Goal: Task Accomplishment & Management: Complete application form

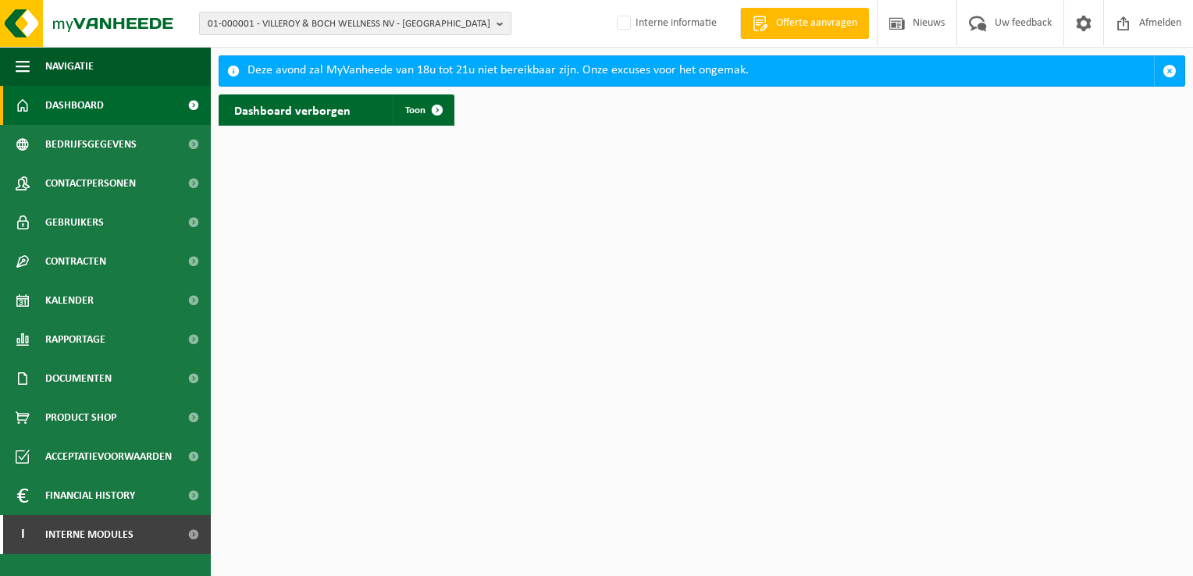
click at [499, 23] on b "button" at bounding box center [503, 23] width 14 height 22
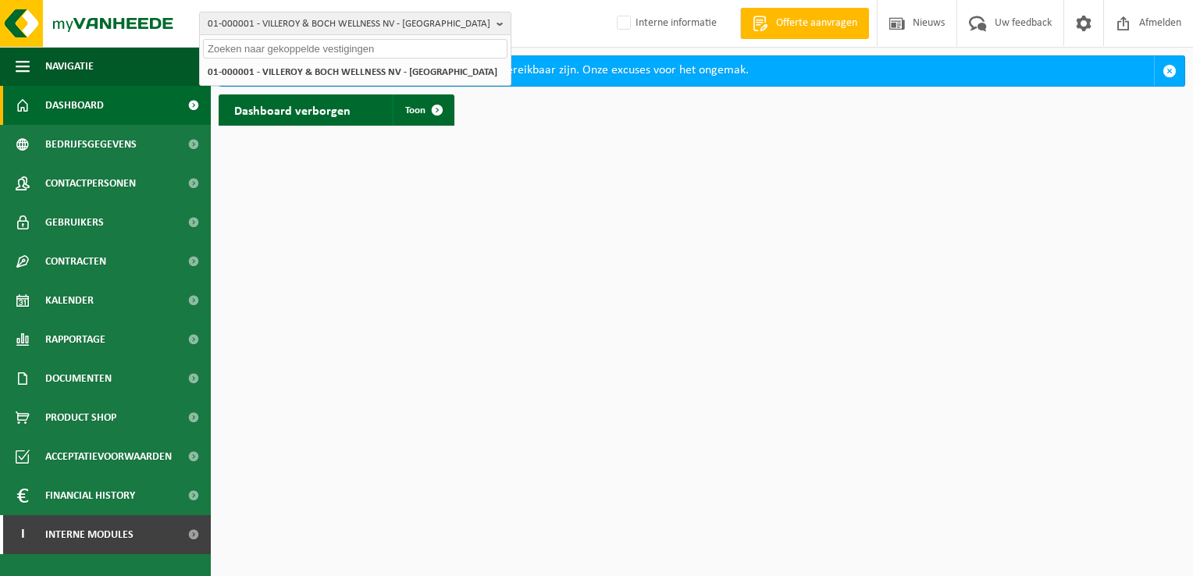
click at [440, 53] on input "text" at bounding box center [355, 49] width 304 height 20
paste input "10-829410"
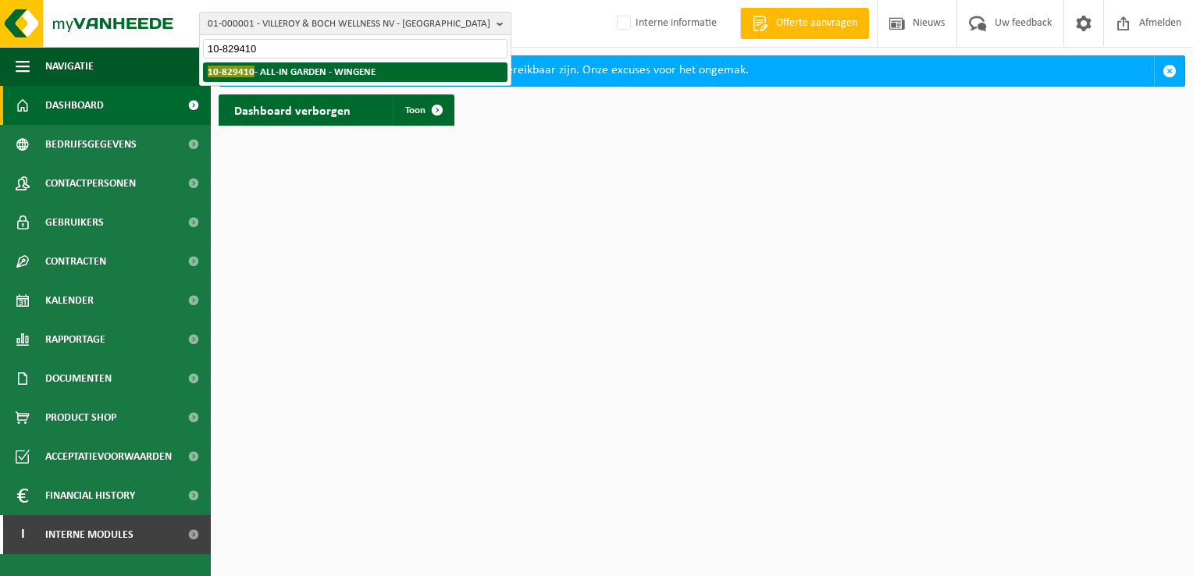
type input "10-829410"
click at [365, 71] on strong "10-829410 - ALL-IN GARDEN - WINGENE" at bounding box center [292, 72] width 168 height 12
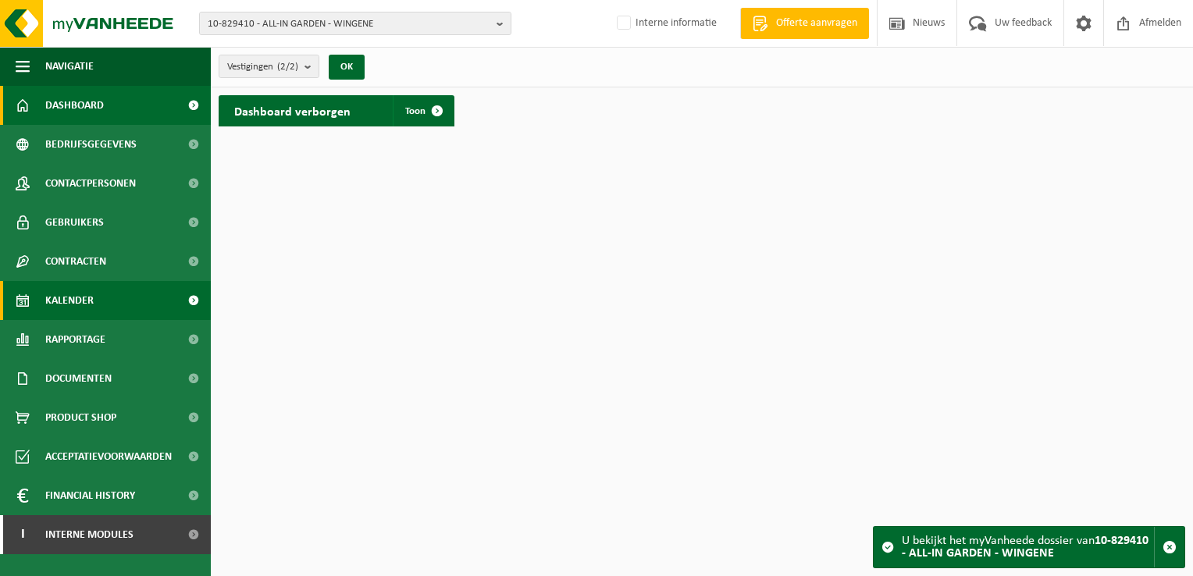
click at [94, 308] on link "Kalender" at bounding box center [105, 300] width 211 height 39
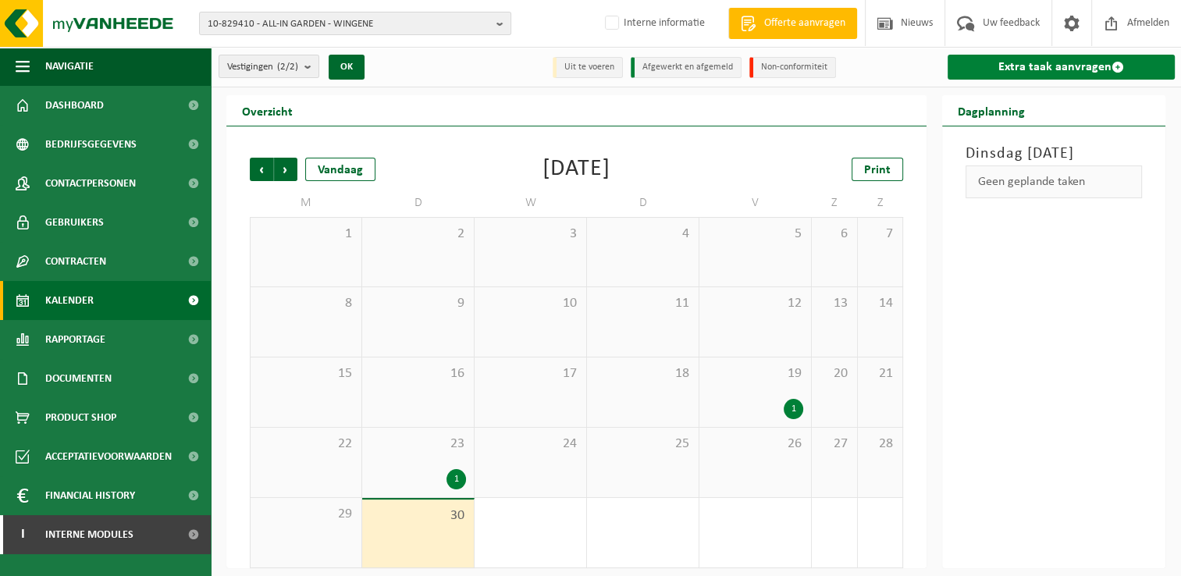
click at [1044, 64] on link "Extra taak aanvragen" at bounding box center [1061, 67] width 227 height 25
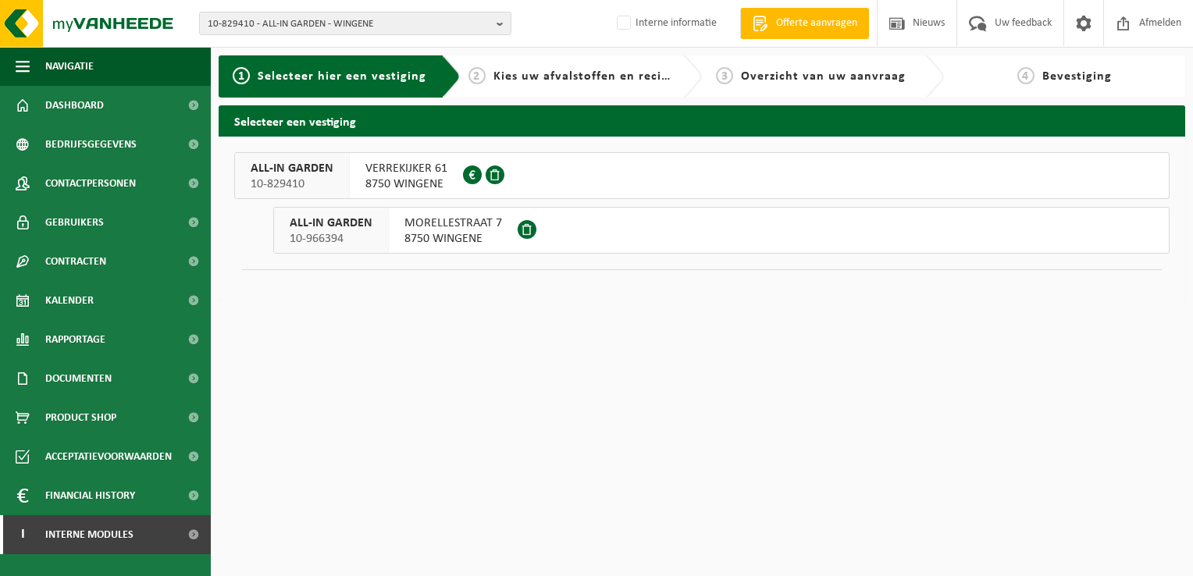
click at [397, 170] on span "VERREKIJKER 61" at bounding box center [406, 169] width 82 height 16
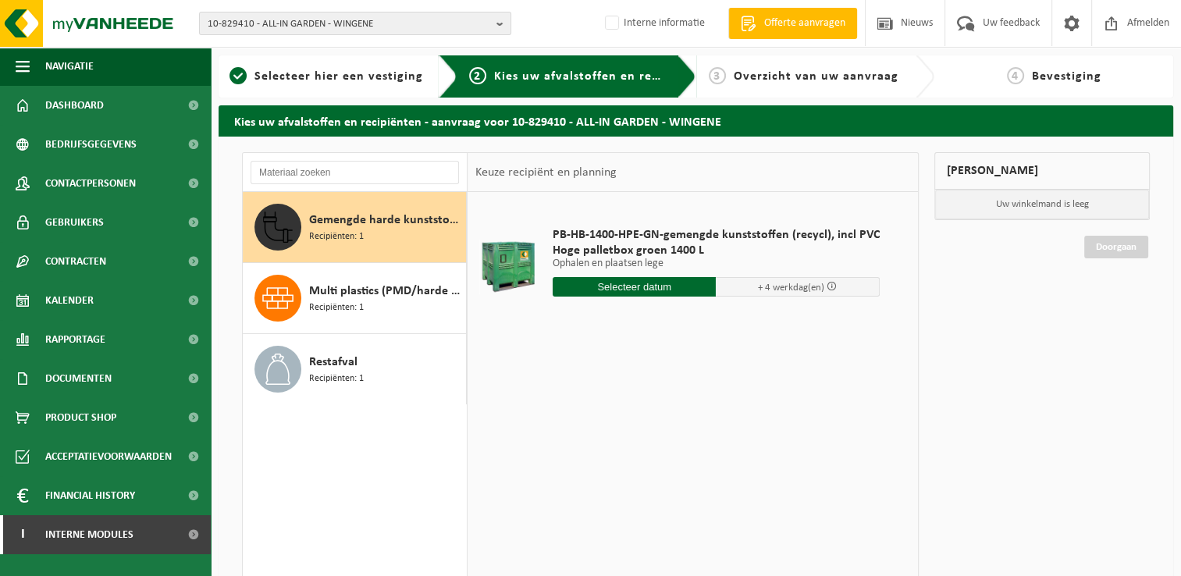
click at [665, 290] on input "text" at bounding box center [635, 287] width 164 height 20
click at [84, 105] on span "Dashboard" at bounding box center [74, 105] width 59 height 39
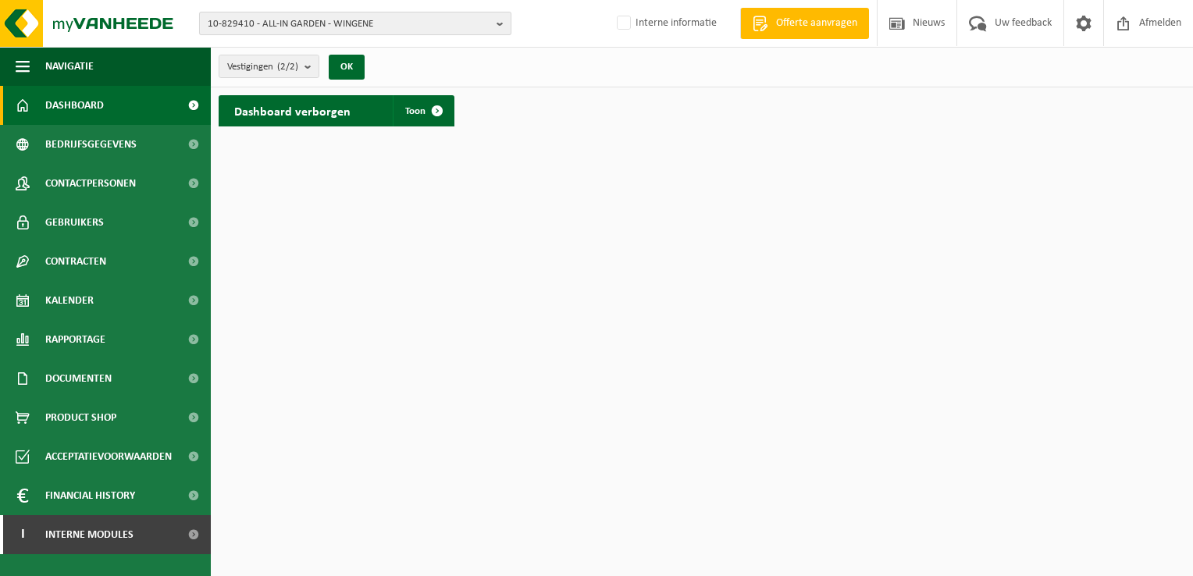
click at [501, 25] on b "button" at bounding box center [503, 23] width 14 height 22
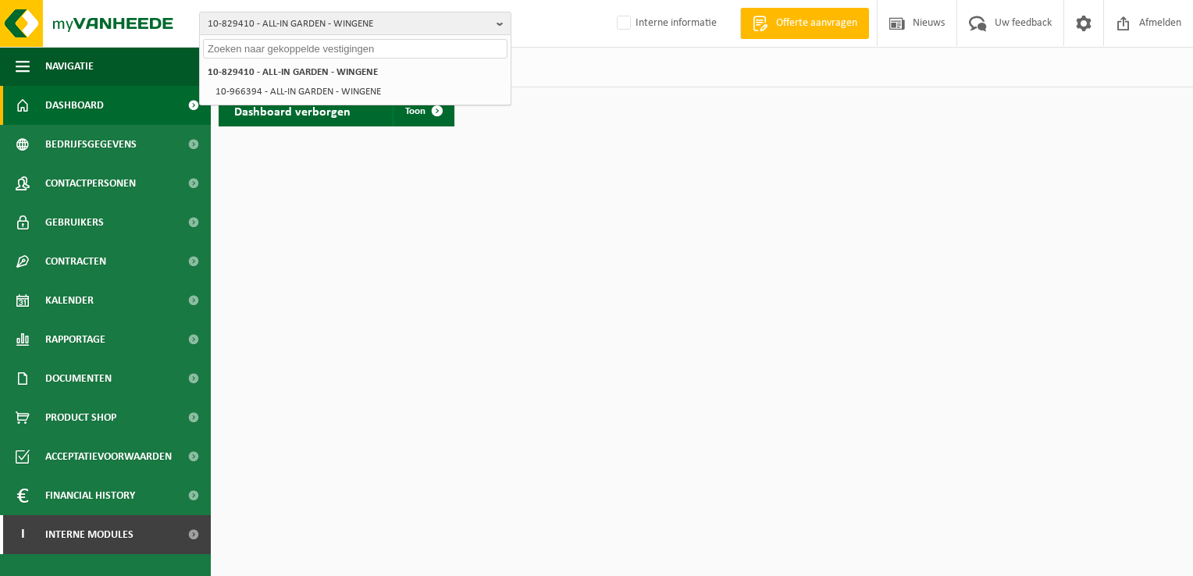
click at [456, 47] on input "text" at bounding box center [355, 49] width 304 height 20
paste input "10-784258"
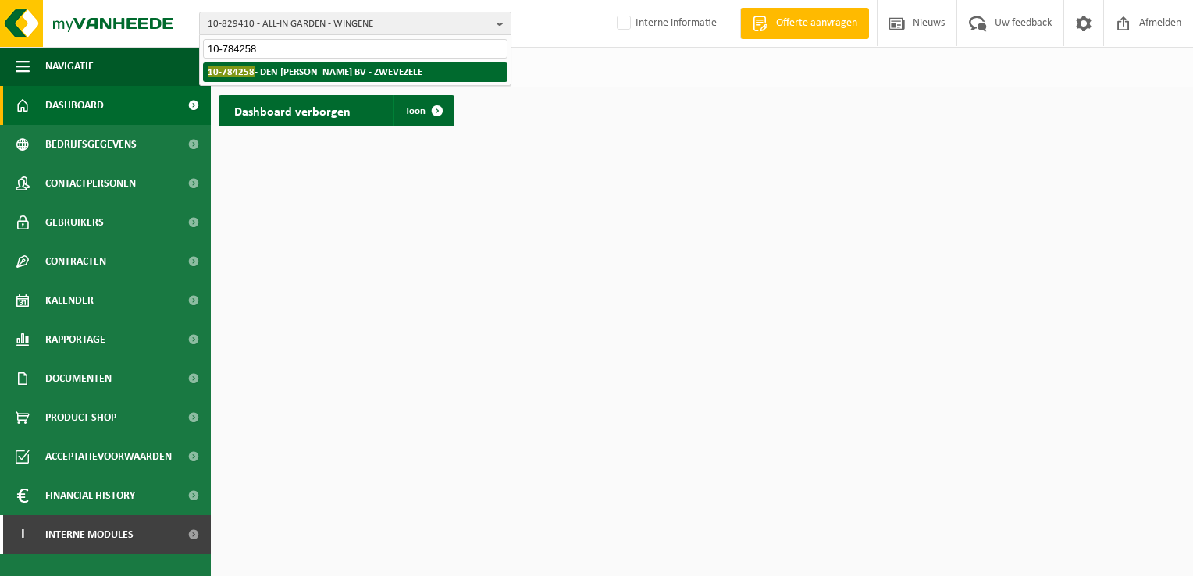
type input "10-784258"
click at [340, 76] on strong "10-784258 - DEN BAES JURGEN BV - ZWEVEZELE" at bounding box center [315, 72] width 215 height 12
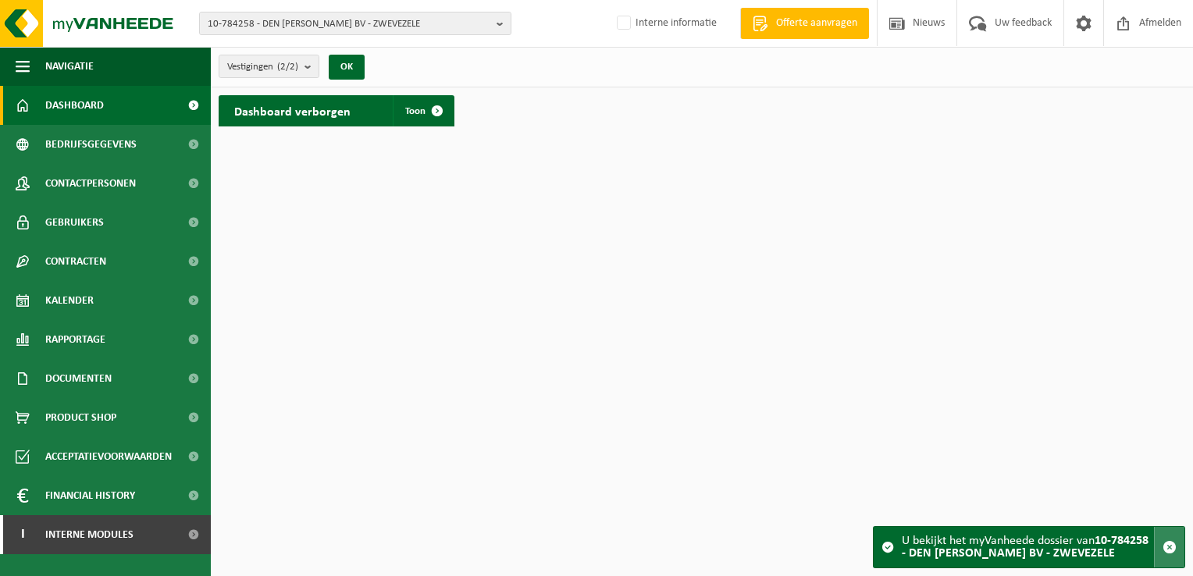
click at [1172, 547] on span "button" at bounding box center [1169, 547] width 14 height 14
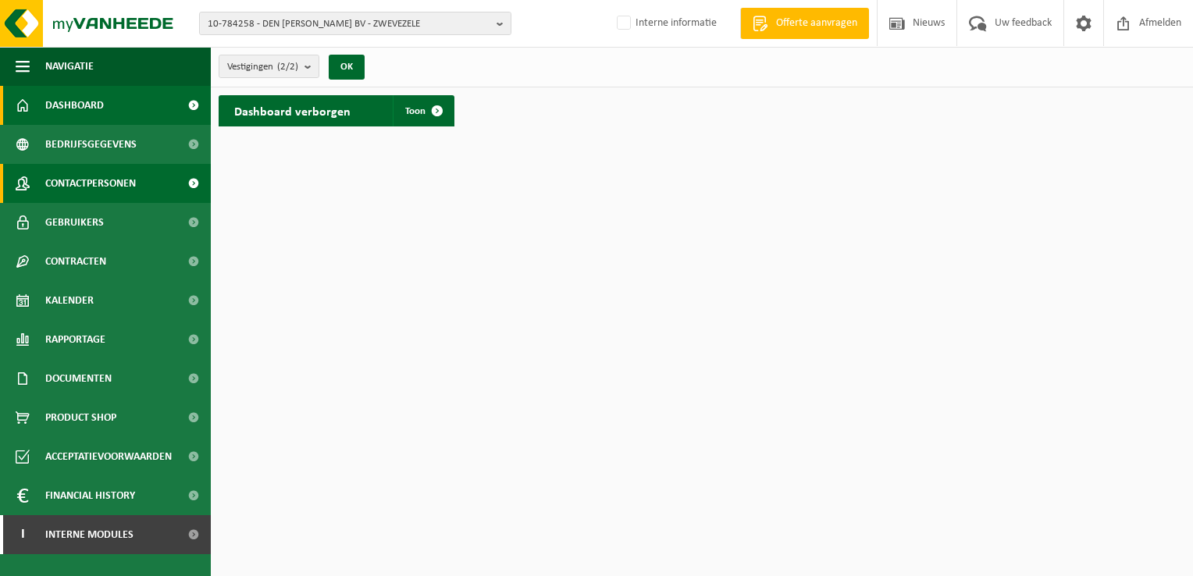
click at [84, 190] on span "Contactpersonen" at bounding box center [90, 183] width 91 height 39
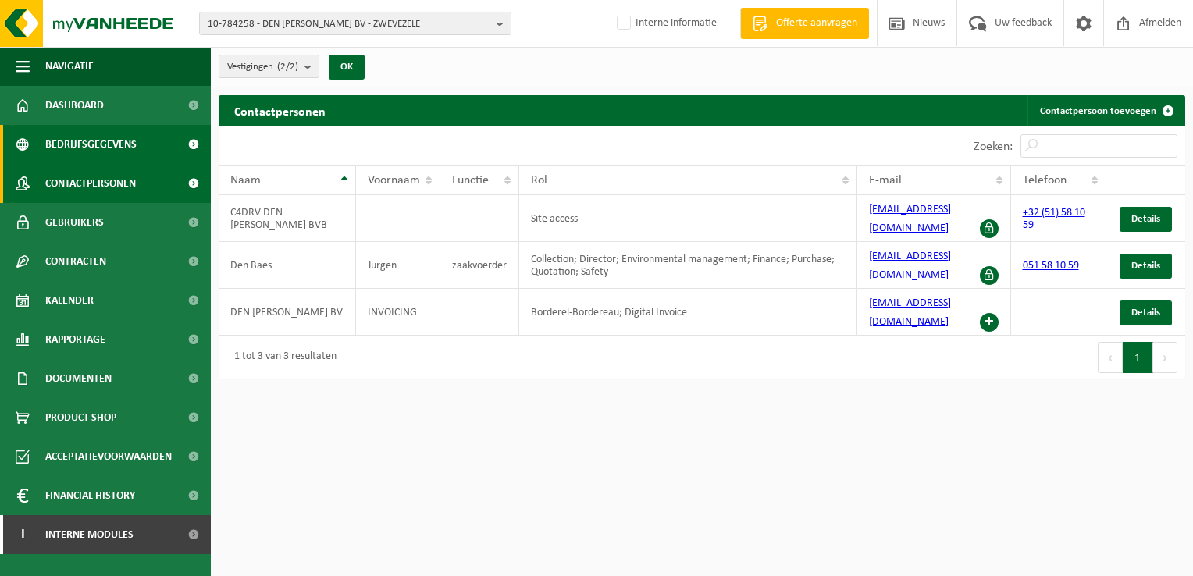
click at [87, 142] on span "Bedrijfsgegevens" at bounding box center [90, 144] width 91 height 39
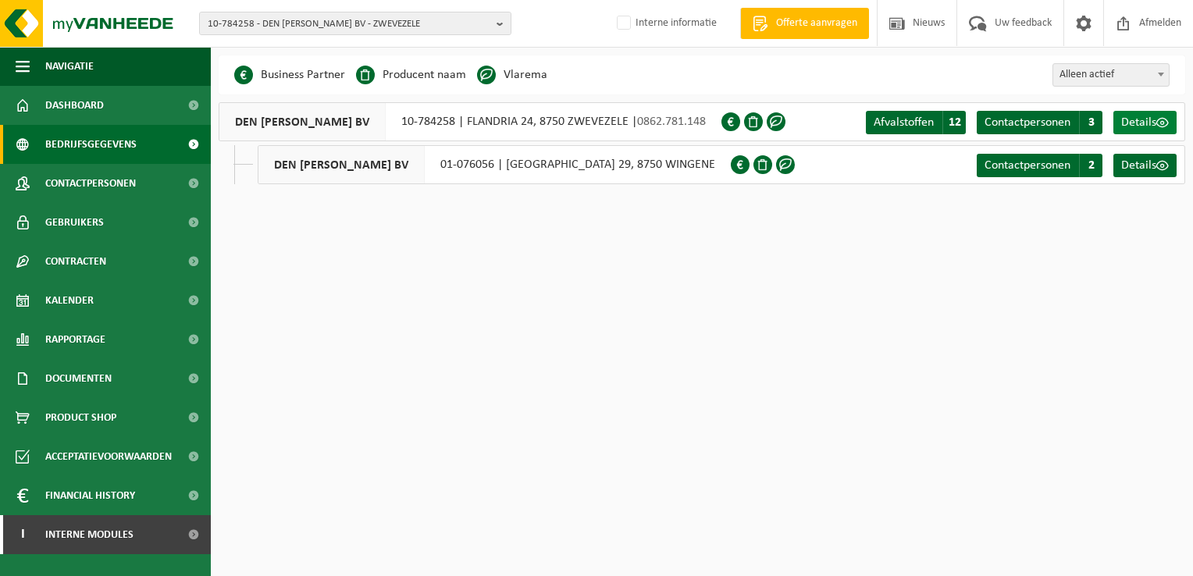
click at [1142, 123] on span "Details" at bounding box center [1138, 122] width 35 height 12
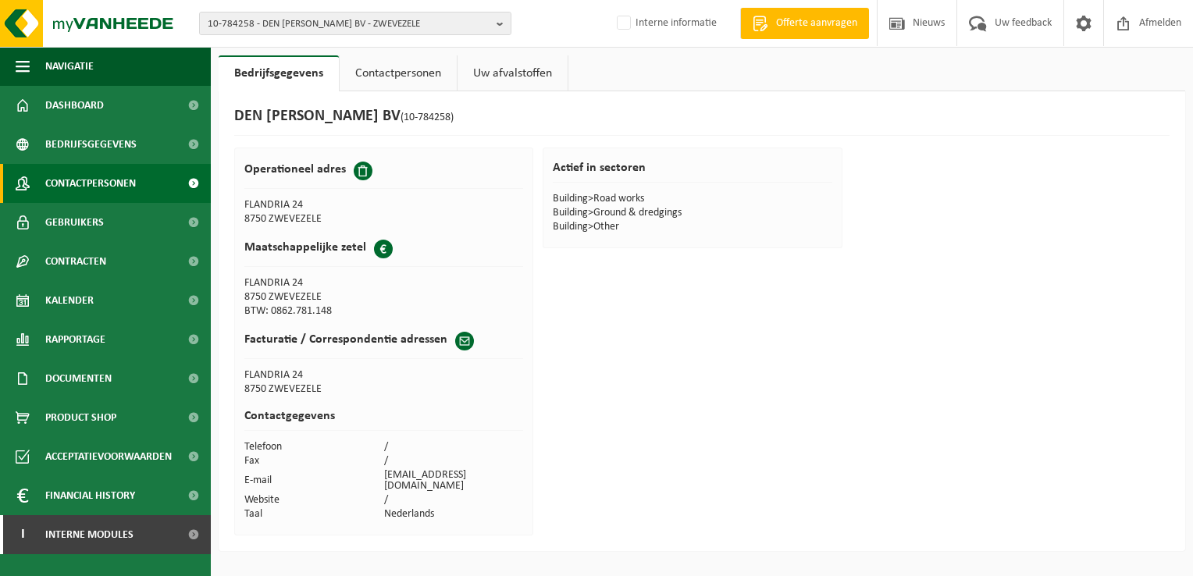
click at [97, 188] on span "Contactpersonen" at bounding box center [90, 183] width 91 height 39
